Goal: Task Accomplishment & Management: Use online tool/utility

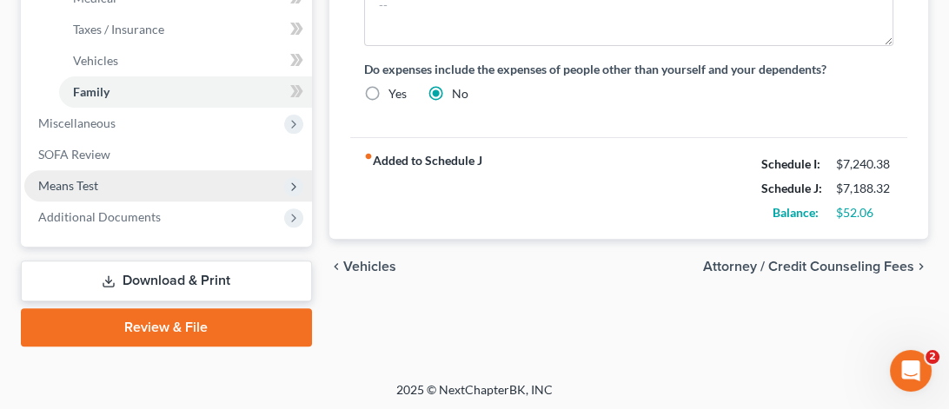
click at [136, 176] on span "Means Test" at bounding box center [168, 185] width 288 height 31
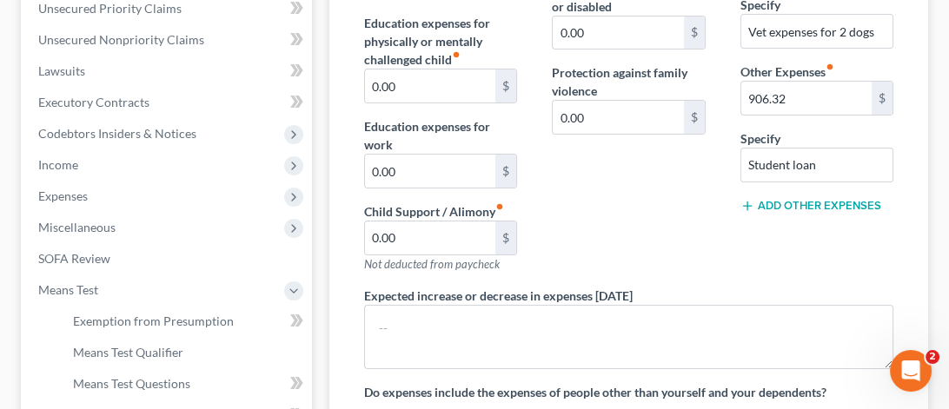
scroll to position [699, 0]
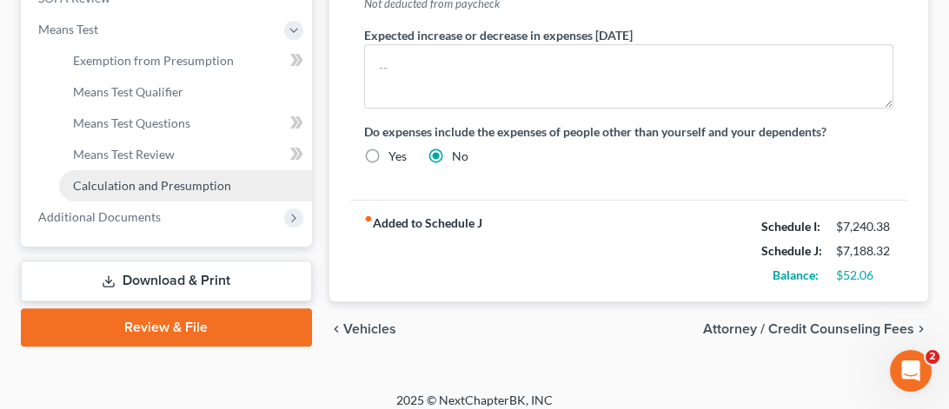
click at [196, 182] on span "Calculation and Presumption" at bounding box center [152, 185] width 158 height 15
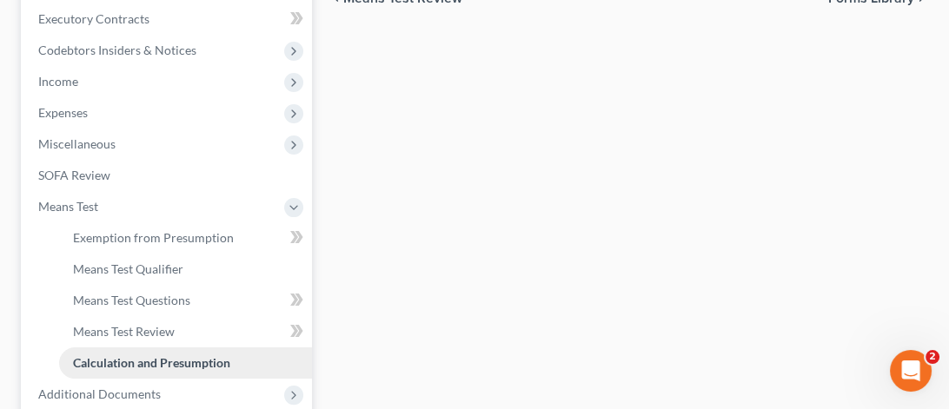
scroll to position [699, 0]
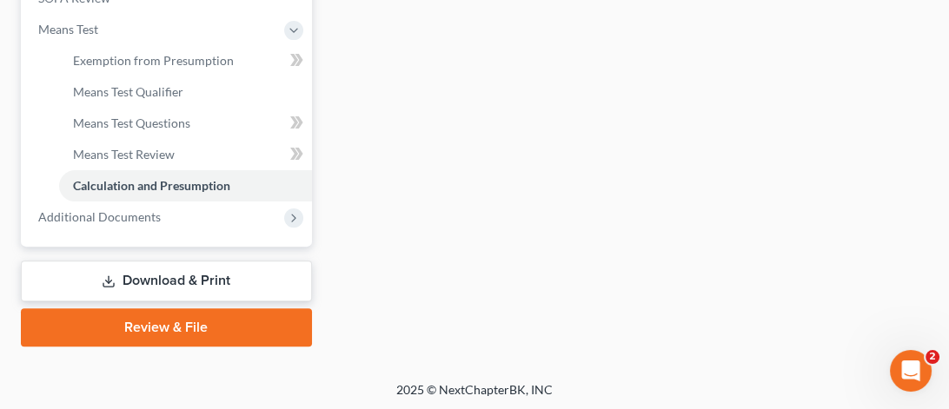
click at [215, 281] on link "Download & Print" at bounding box center [166, 281] width 291 height 41
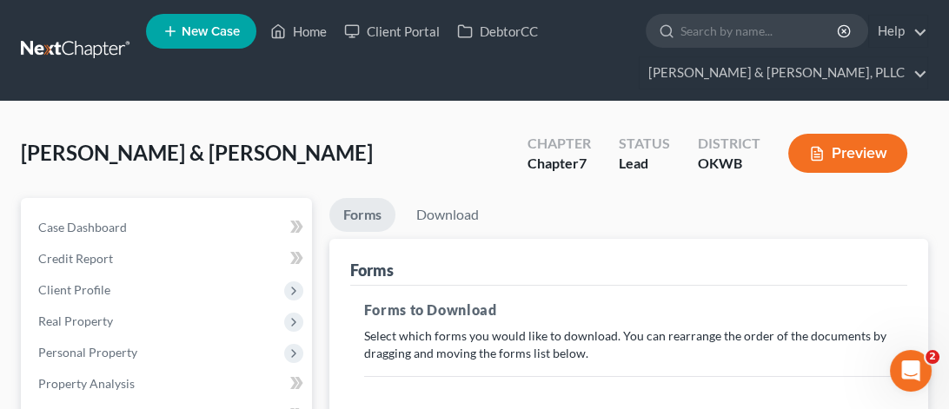
scroll to position [174, 0]
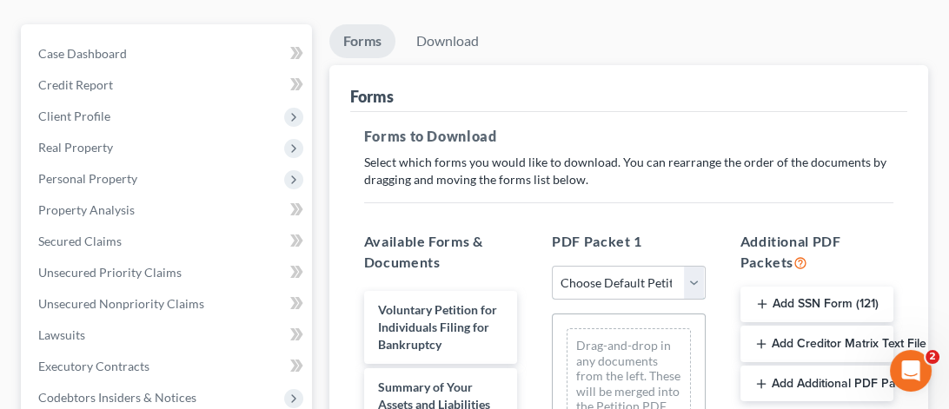
click at [699, 283] on select "Choose Default Petition PDF Packet Complete Bankruptcy Petition (all forms and …" at bounding box center [628, 283] width 153 height 35
select select "0"
click at [552, 266] on select "Choose Default Petition PDF Packet Complete Bankruptcy Petition (all forms and …" at bounding box center [628, 283] width 153 height 35
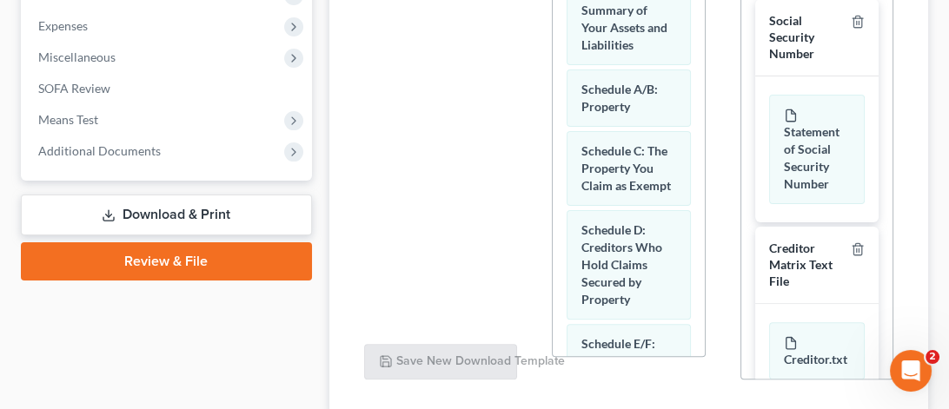
scroll to position [733, 0]
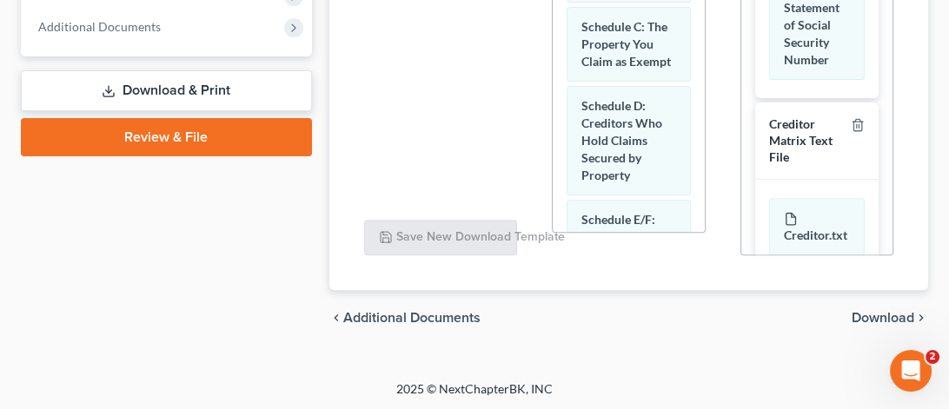
click at [874, 322] on span "Download" at bounding box center [883, 318] width 63 height 14
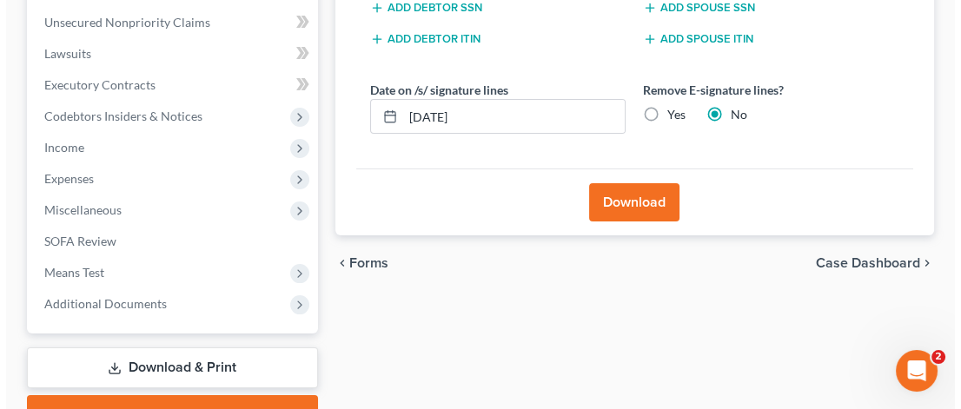
scroll to position [369, 0]
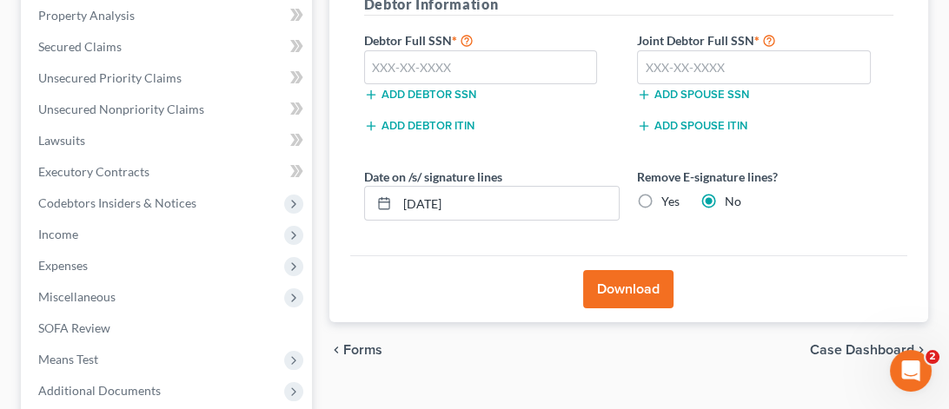
click at [638, 283] on button "Download" at bounding box center [628, 289] width 90 height 38
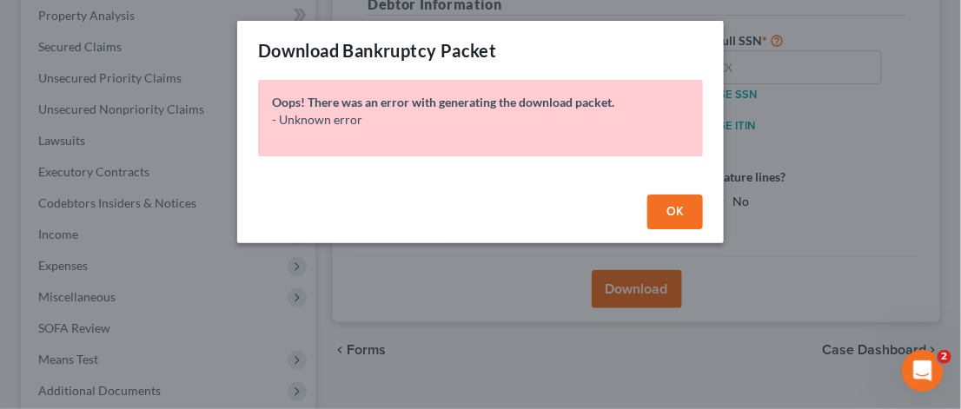
click at [682, 209] on span "OK" at bounding box center [675, 211] width 17 height 15
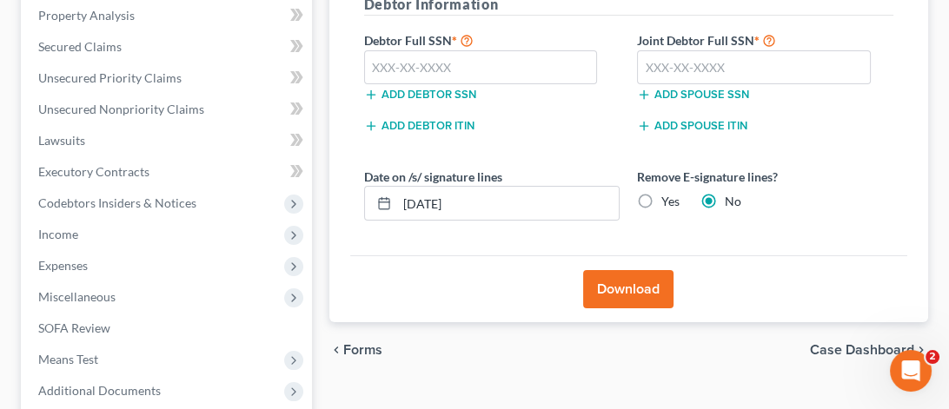
click at [646, 289] on button "Download" at bounding box center [628, 289] width 90 height 38
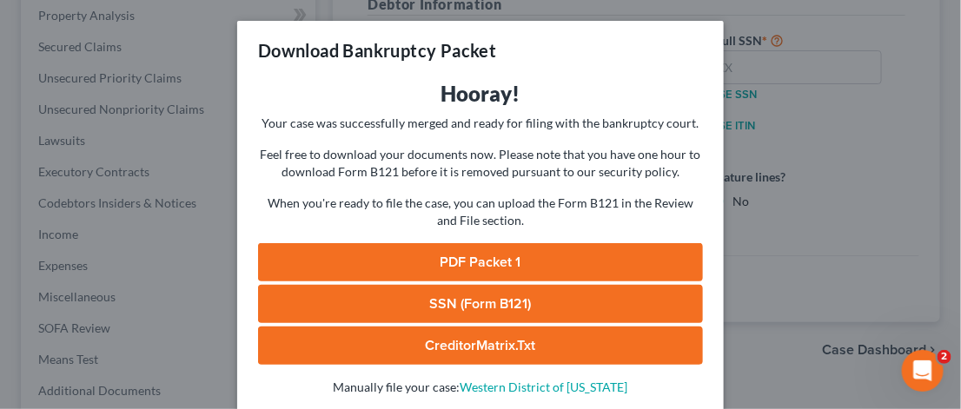
drag, startPoint x: 438, startPoint y: 261, endPoint x: 408, endPoint y: 280, distance: 35.9
click at [437, 261] on link "PDF Packet 1" at bounding box center [480, 262] width 445 height 38
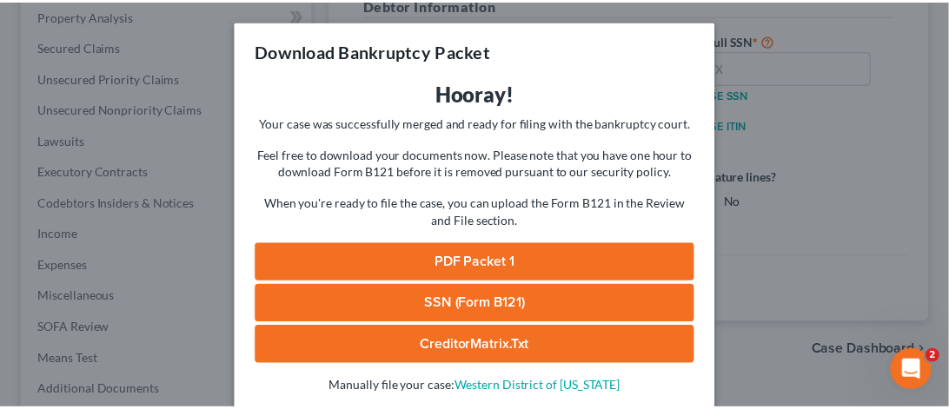
scroll to position [188, 0]
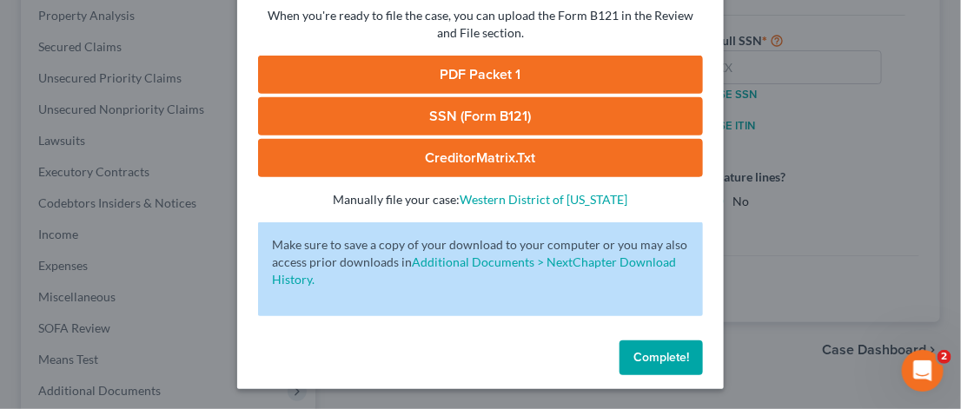
click at [621, 347] on button "Complete!" at bounding box center [661, 358] width 83 height 35
